Goal: Task Accomplishment & Management: Use online tool/utility

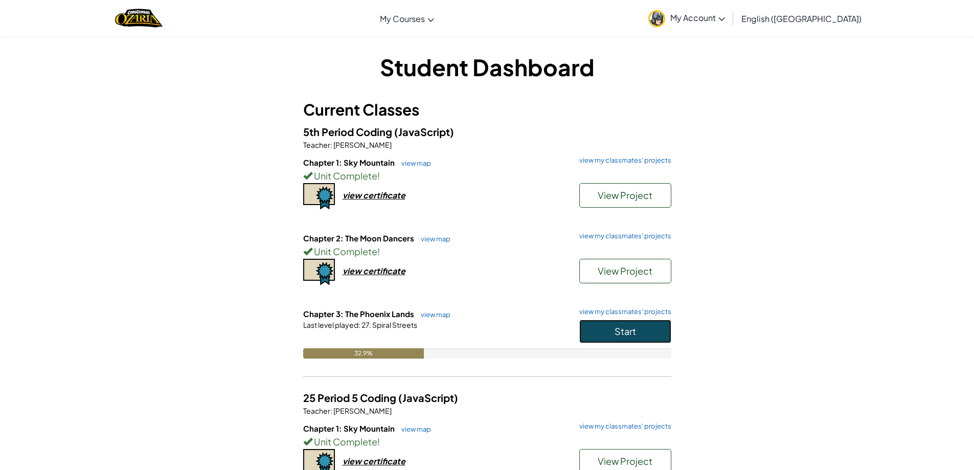
click at [620, 335] on span "Start" at bounding box center [624, 331] width 21 height 12
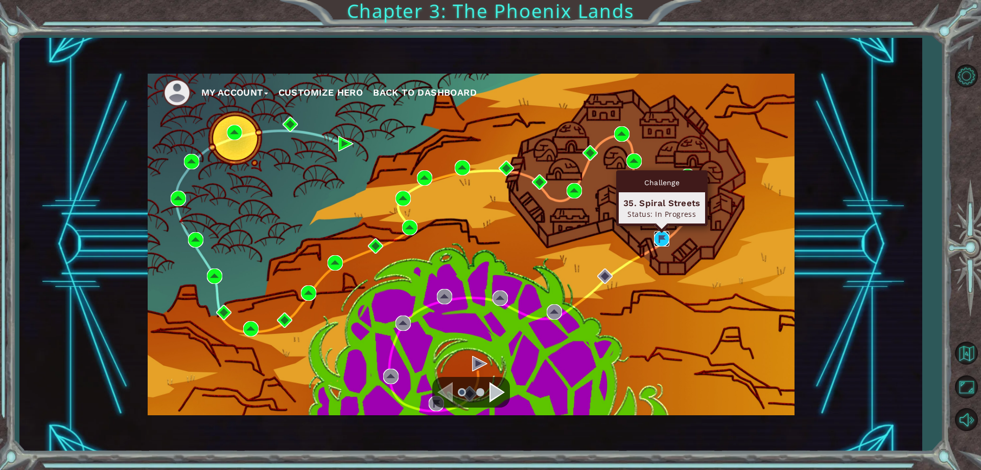
click at [658, 232] on img at bounding box center [661, 238] width 15 height 15
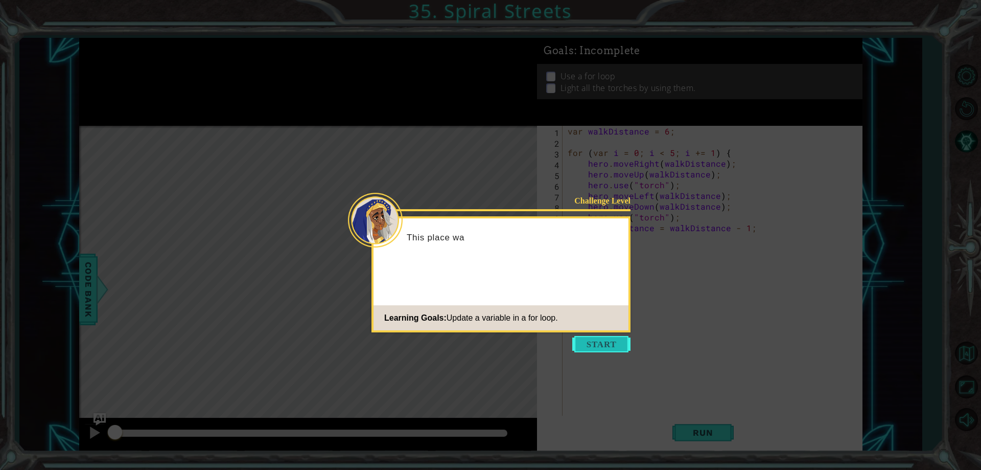
click at [603, 342] on button "Start" at bounding box center [601, 344] width 58 height 16
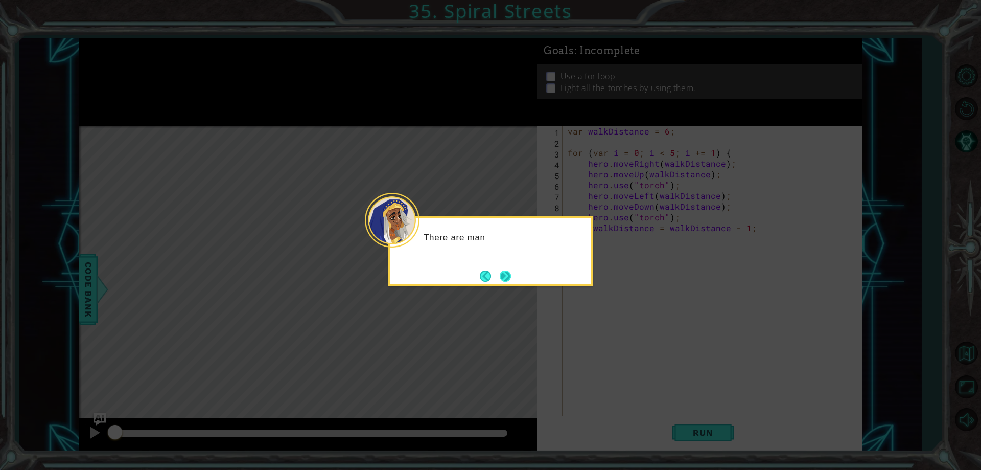
click at [511, 272] on button "Next" at bounding box center [505, 275] width 11 height 11
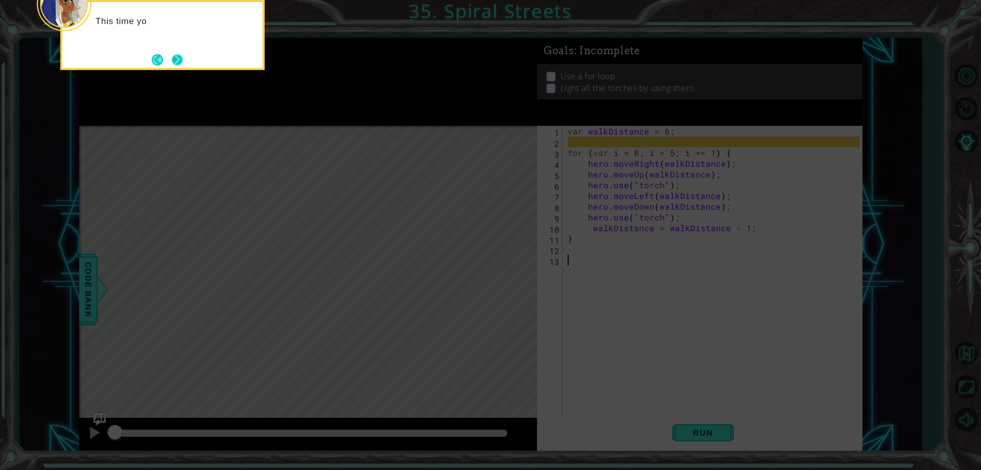
click at [171, 61] on button "Next" at bounding box center [177, 60] width 12 height 12
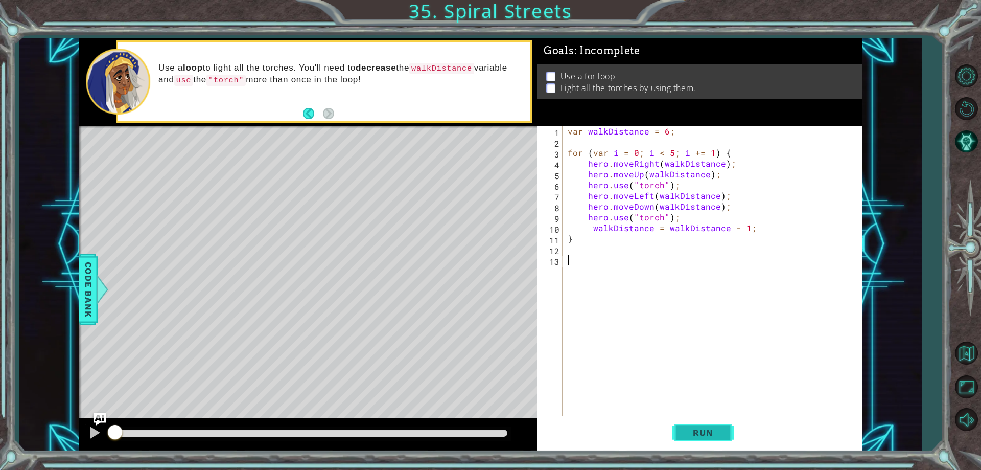
click at [710, 432] on span "Run" at bounding box center [703, 432] width 40 height 10
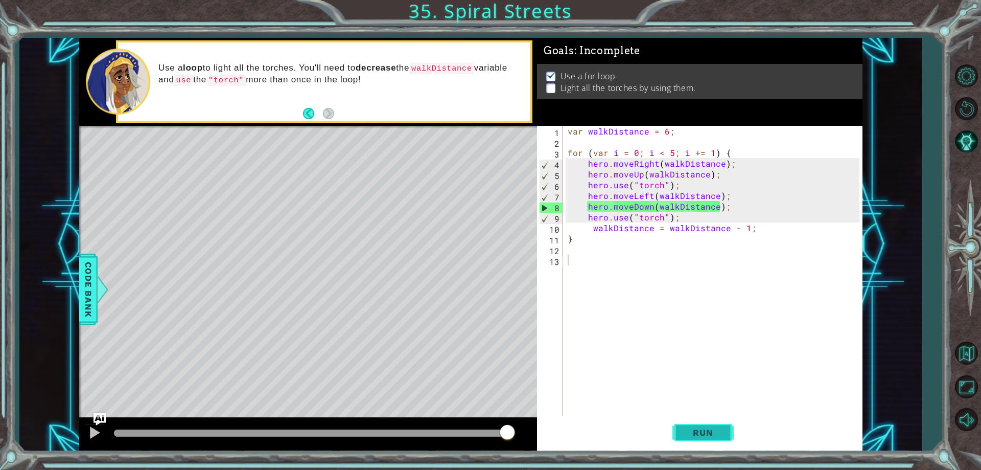
click at [699, 423] on button "Run" at bounding box center [703, 433] width 61 height 33
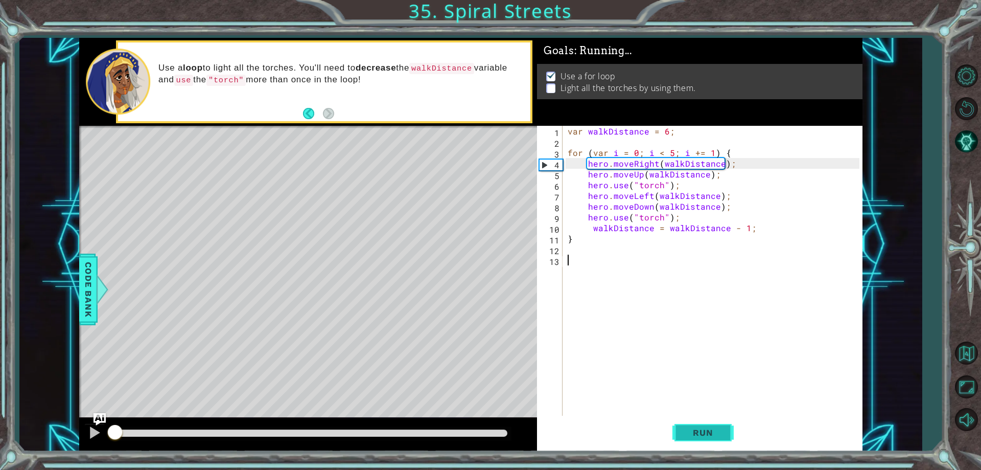
click at [698, 428] on span "Run" at bounding box center [703, 432] width 40 height 10
click at [698, 427] on button "Run" at bounding box center [703, 433] width 61 height 33
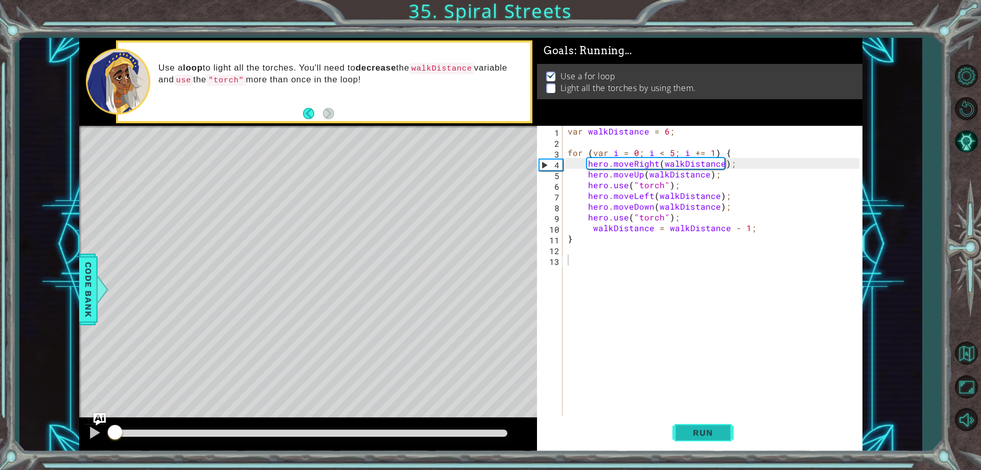
click at [698, 426] on button "Run" at bounding box center [703, 433] width 61 height 33
click at [699, 427] on button "Run" at bounding box center [703, 433] width 61 height 33
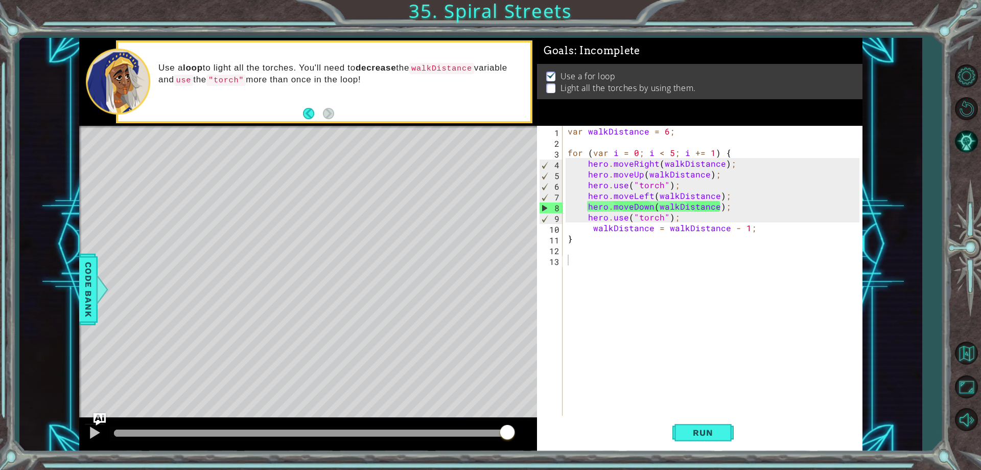
click at [579, 255] on div "var walkDistance = 6 ; for ( var i = 0 ; i < 5 ; i += 1 ) { hero . moveRight ( …" at bounding box center [715, 281] width 298 height 311
click at [584, 253] on div "var walkDistance = 6 ; for ( var i = 0 ; i < 5 ; i += 1 ) { hero . moveRight ( …" at bounding box center [715, 281] width 298 height 311
click at [582, 261] on div "var walkDistance = 6 ; for ( var i = 0 ; i < 5 ; i += 1 ) { hero . moveRight ( …" at bounding box center [715, 281] width 298 height 311
click at [710, 433] on span "Run" at bounding box center [703, 432] width 40 height 10
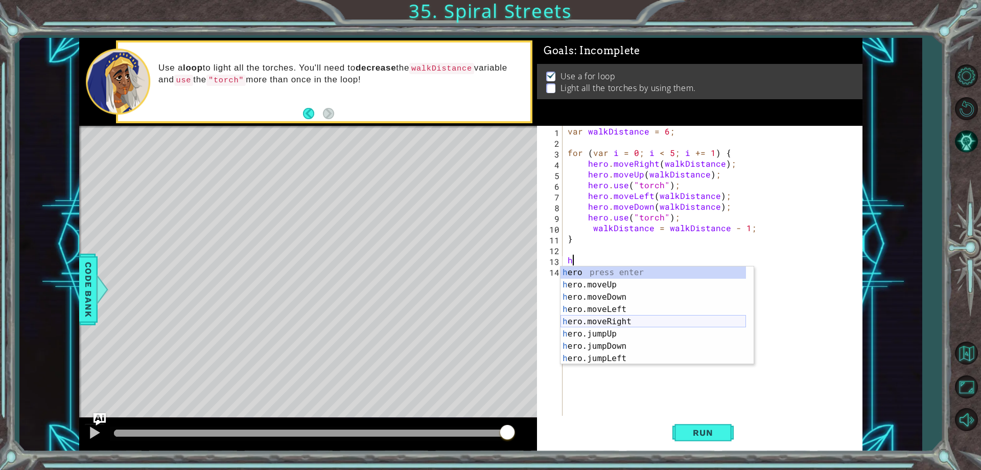
click at [632, 321] on div "h ero press enter h ero.moveUp press enter h ero.moveDown press enter h ero.mov…" at bounding box center [654, 327] width 186 height 123
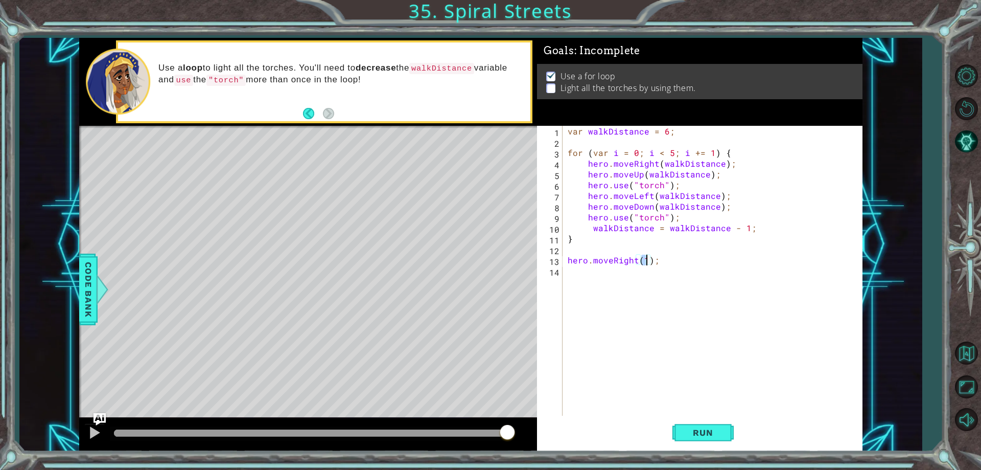
type textarea "hero.moveRight(2);"
click at [612, 283] on div "var walkDistance = 6 ; for ( var i = 0 ; i < 5 ; i += 1 ) { hero . moveRight ( …" at bounding box center [715, 281] width 298 height 311
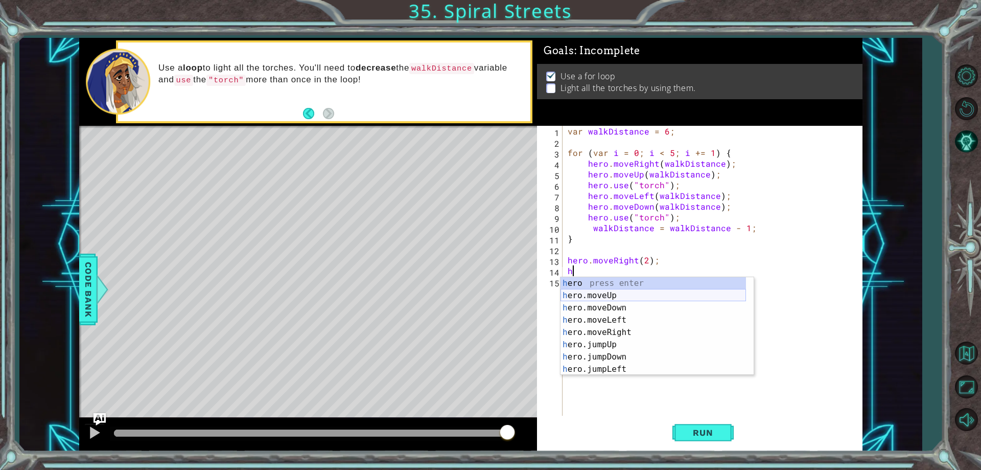
click at [612, 293] on div "h ero press enter h ero.moveUp press enter h ero.moveDown press enter h ero.mov…" at bounding box center [654, 338] width 186 height 123
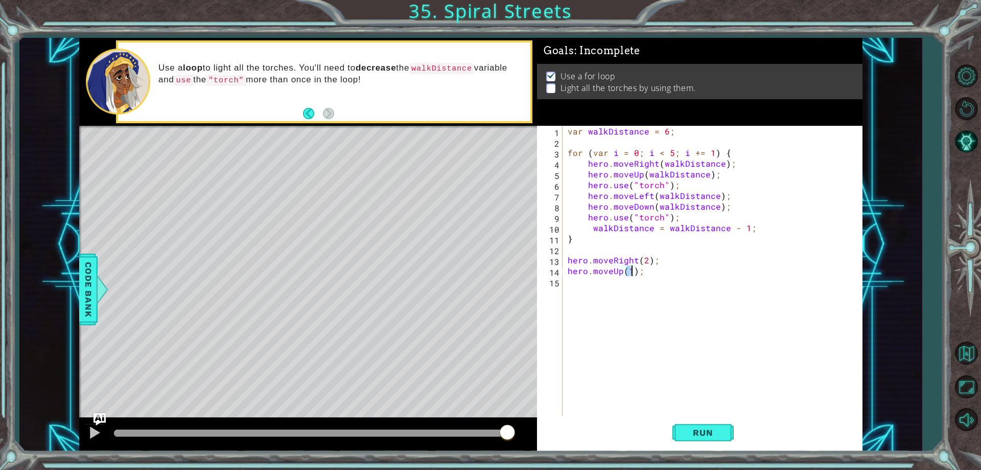
type textarea "hero.moveUp(2);"
click at [611, 289] on div "var walkDistance = 6 ; for ( var i = 0 ; i < 5 ; i += 1 ) { hero . moveRight ( …" at bounding box center [715, 281] width 298 height 311
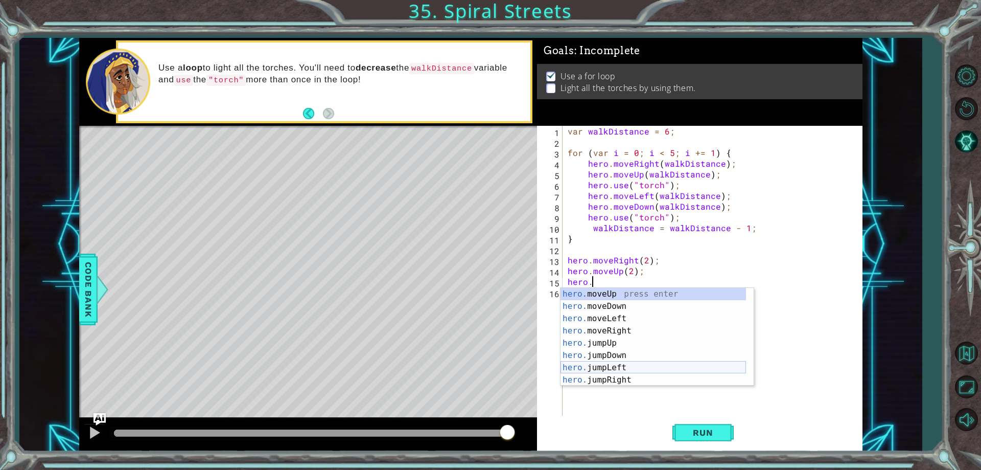
scroll to position [0, 2]
click at [607, 292] on div "hero.u se press enter hero. move U p press enter hero. j u mpUp press enter her…" at bounding box center [654, 349] width 186 height 123
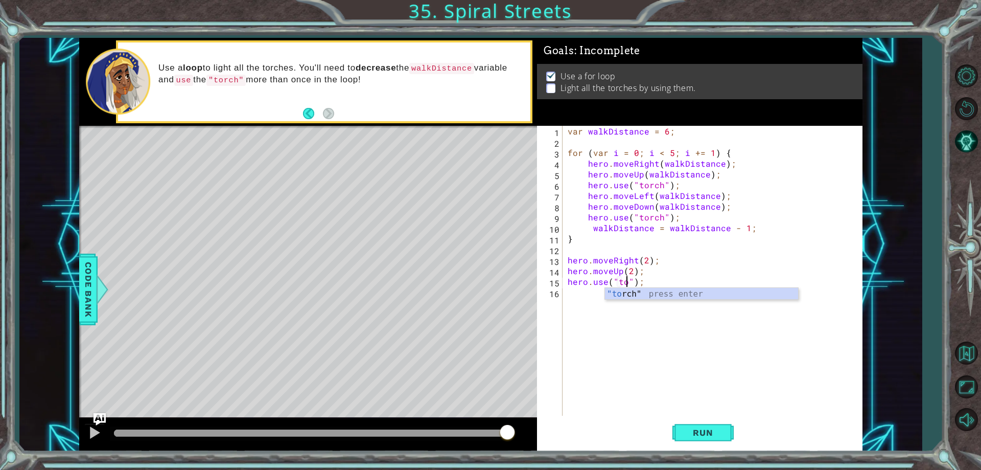
scroll to position [0, 4]
type textarea "hero.use("torch");"
click at [626, 305] on div "var walkDistance = 6 ; for ( var i = 0 ; i < 5 ; i += 1 ) { hero . moveRight ( …" at bounding box center [715, 281] width 298 height 311
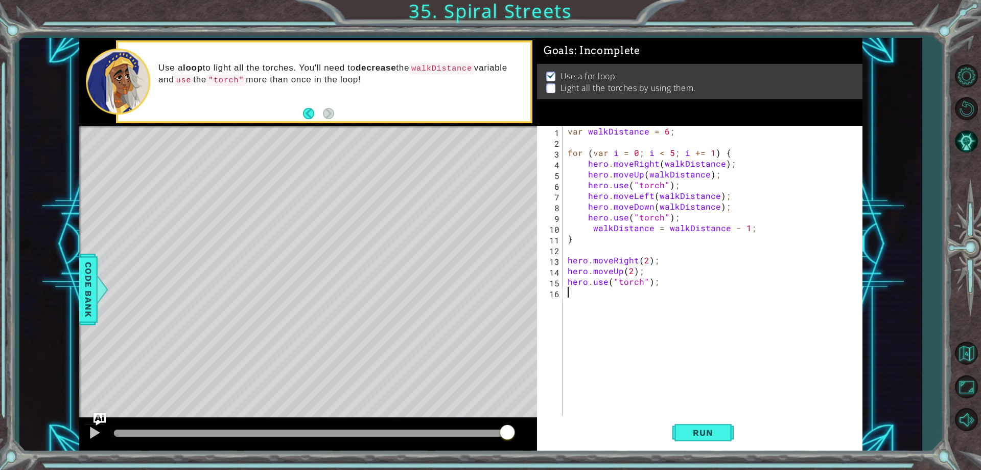
click at [594, 306] on div "var walkDistance = 6 ; for ( var i = 0 ; i < 5 ; i += 1 ) { hero . moveRight ( …" at bounding box center [715, 281] width 298 height 311
click at [592, 291] on div "var walkDistance = 6 ; for ( var i = 0 ; i < 5 ; i += 1 ) { hero . moveRight ( …" at bounding box center [715, 281] width 298 height 311
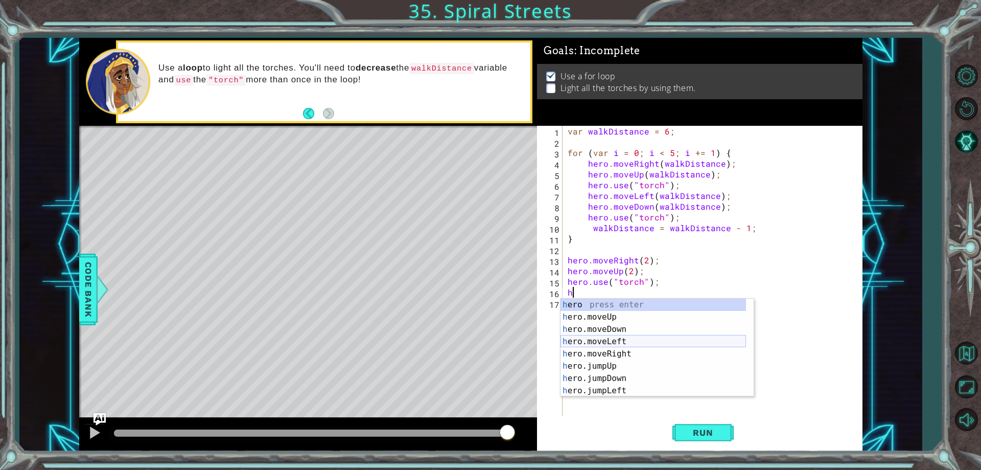
click at [628, 342] on div "h ero press enter h ero.moveUp press enter h ero.moveDown press enter h ero.mov…" at bounding box center [654, 359] width 186 height 123
type textarea "hero.moveLeft(1);"
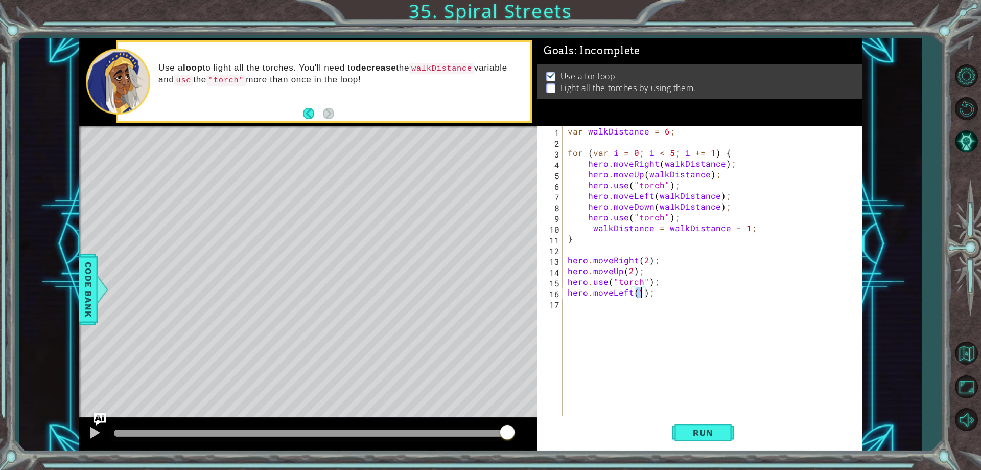
click at [610, 313] on div "var walkDistance = 6 ; for ( var i = 0 ; i < 5 ; i += 1 ) { hero . moveRight ( …" at bounding box center [715, 281] width 298 height 311
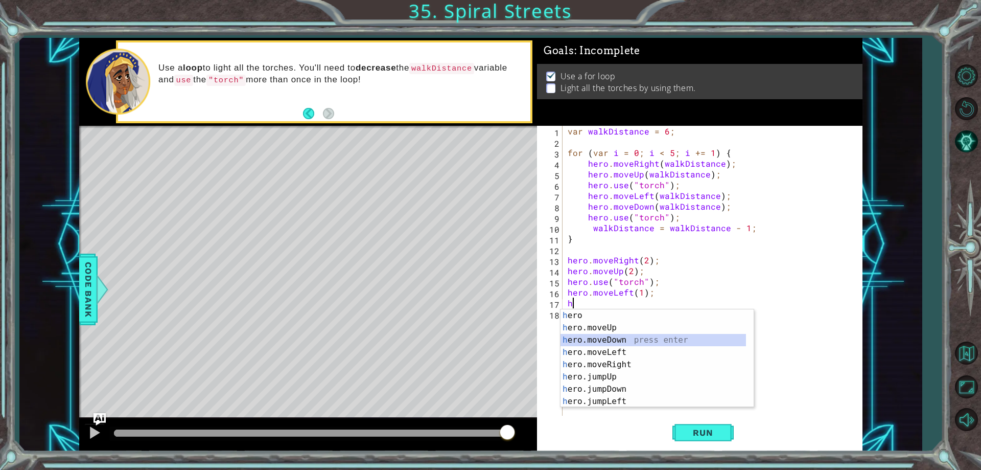
click at [622, 339] on div "h ero press enter h ero.moveUp press enter h ero.moveDown press enter h ero.mov…" at bounding box center [654, 370] width 186 height 123
type textarea "hero.moveDown(1);"
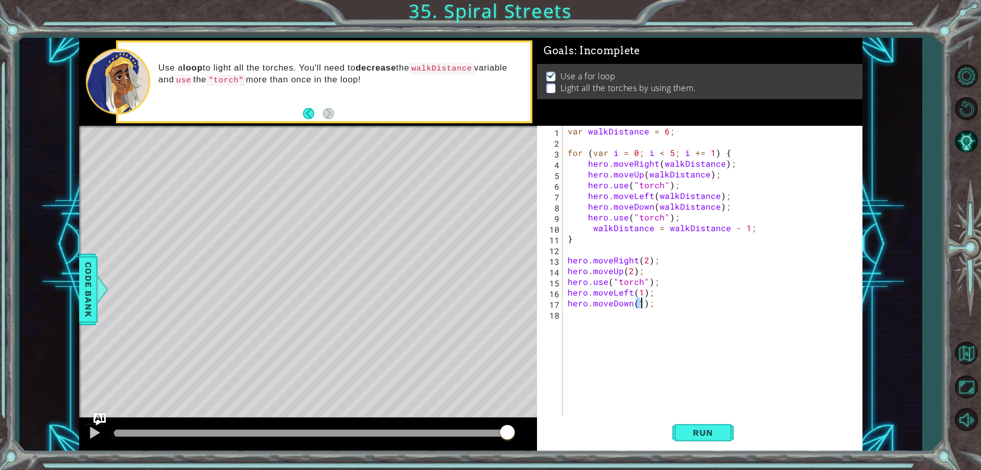
click at [628, 334] on div "var walkDistance = 6 ; for ( var i = 0 ; i < 5 ; i += 1 ) { hero . moveRight ( …" at bounding box center [715, 281] width 298 height 311
click at [621, 324] on div "hero.use press enter" at bounding box center [657, 338] width 193 height 37
type textarea "hero.use("torch");"
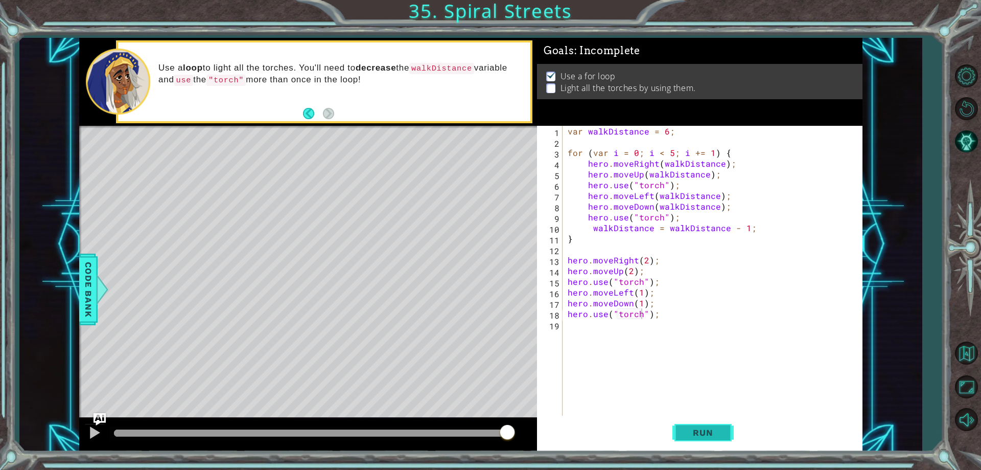
click at [694, 443] on button "Run" at bounding box center [703, 433] width 61 height 33
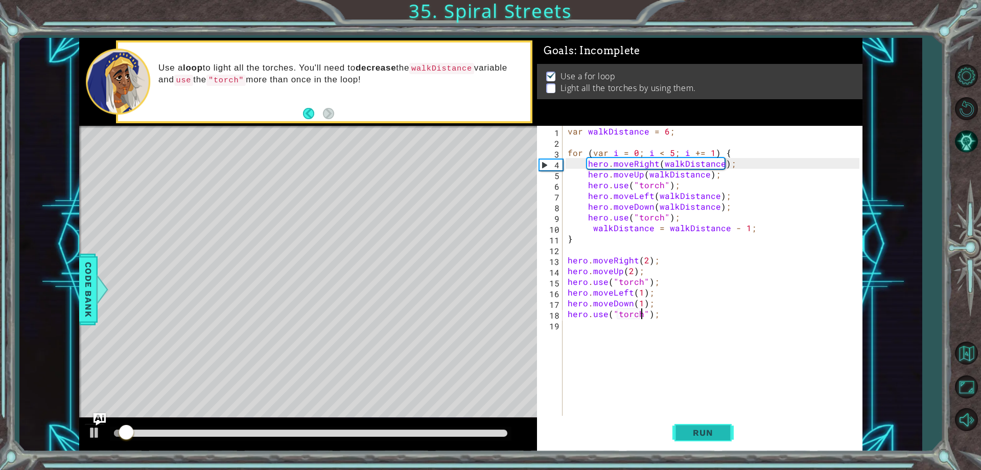
click at [702, 437] on span "Run" at bounding box center [703, 432] width 40 height 10
click at [701, 442] on button "Run" at bounding box center [703, 433] width 61 height 33
drag, startPoint x: 698, startPoint y: 434, endPoint x: 629, endPoint y: 318, distance: 135.0
click at [697, 428] on span "Run" at bounding box center [703, 432] width 40 height 10
